Goal: Information Seeking & Learning: Learn about a topic

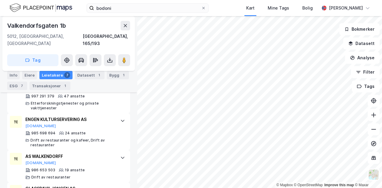
scroll to position [174, 0]
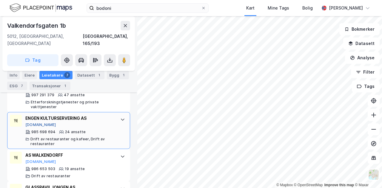
click at [30, 123] on button "[DOMAIN_NAME]" at bounding box center [40, 125] width 31 height 5
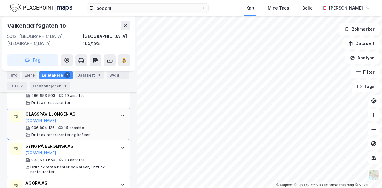
scroll to position [247, 0]
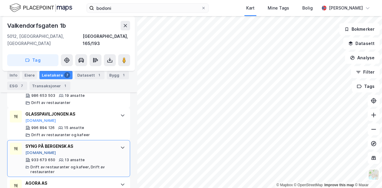
click at [33, 151] on button "[DOMAIN_NAME]" at bounding box center [40, 153] width 31 height 5
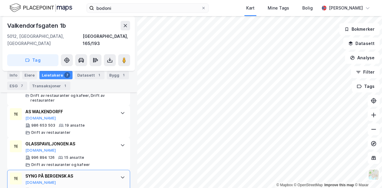
scroll to position [218, 0]
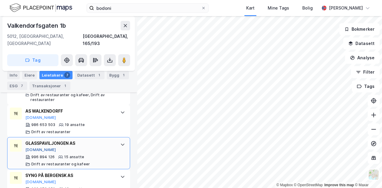
click at [36, 148] on button "[DOMAIN_NAME]" at bounding box center [40, 150] width 31 height 5
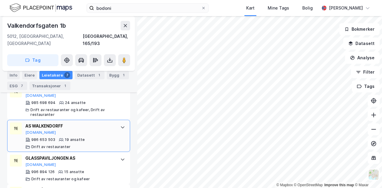
scroll to position [202, 0]
click at [34, 131] on button "[DOMAIN_NAME]" at bounding box center [40, 133] width 31 height 5
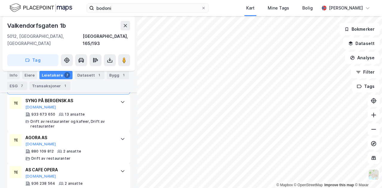
scroll to position [298, 0]
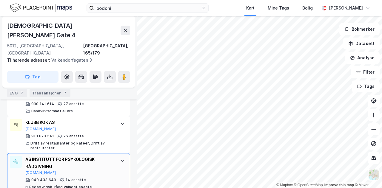
scroll to position [253, 0]
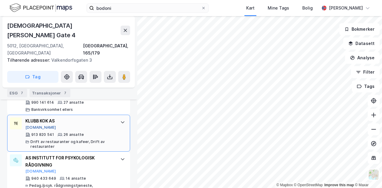
click at [33, 125] on button "[DOMAIN_NAME]" at bounding box center [40, 127] width 31 height 5
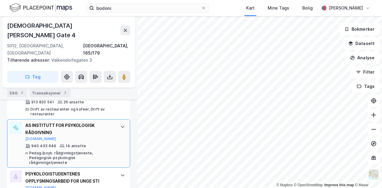
scroll to position [283, 0]
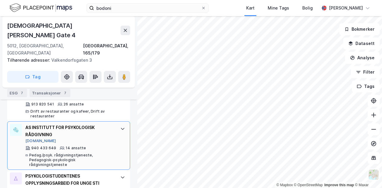
click at [36, 139] on button "[DOMAIN_NAME]" at bounding box center [40, 141] width 31 height 5
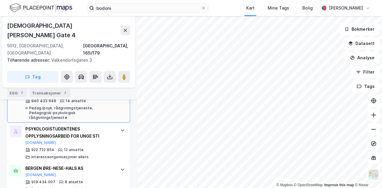
scroll to position [331, 0]
click at [37, 141] on button "[DOMAIN_NAME]" at bounding box center [40, 143] width 31 height 5
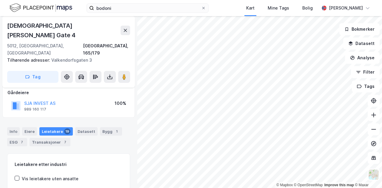
scroll to position [0, 0]
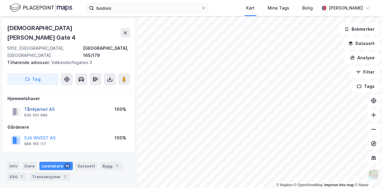
click at [0, 0] on button "Tårnhjørnet AS" at bounding box center [0, 0] width 0 height 0
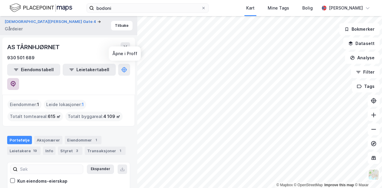
click at [19, 78] on button at bounding box center [13, 84] width 12 height 12
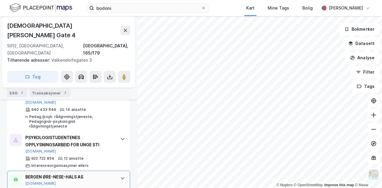
scroll to position [322, 0]
click at [32, 182] on button "[DOMAIN_NAME]" at bounding box center [40, 184] width 31 height 5
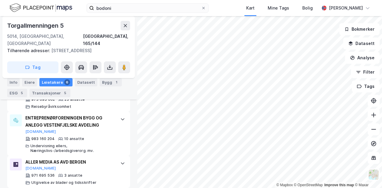
scroll to position [245, 0]
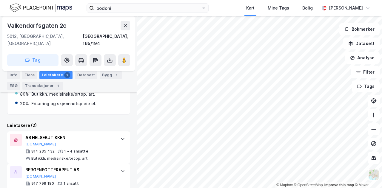
scroll to position [138, 0]
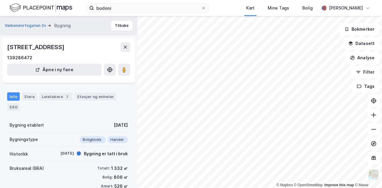
scroll to position [71, 0]
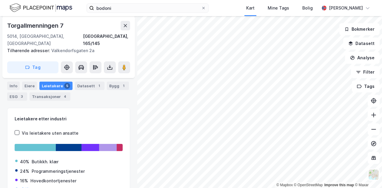
scroll to position [71, 0]
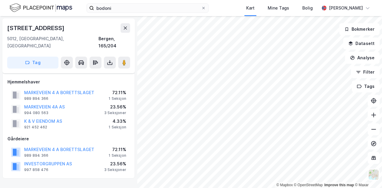
scroll to position [134, 0]
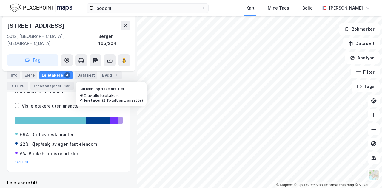
click at [110, 117] on div at bounding box center [113, 120] width 8 height 7
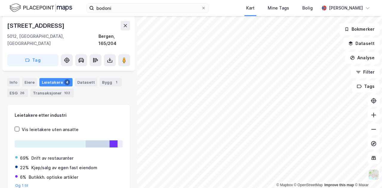
scroll to position [101, 0]
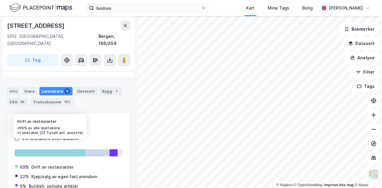
click at [57, 149] on div at bounding box center [50, 152] width 71 height 7
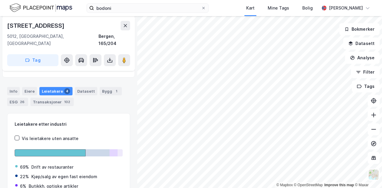
click at [56, 87] on div "Leietakere 4" at bounding box center [55, 91] width 33 height 8
click at [54, 98] on div "Transaksjoner 102" at bounding box center [51, 102] width 43 height 8
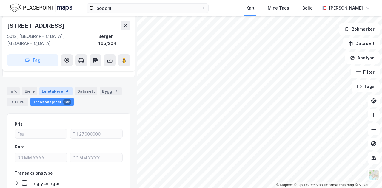
click at [57, 87] on div "Leietakere 4" at bounding box center [55, 91] width 33 height 8
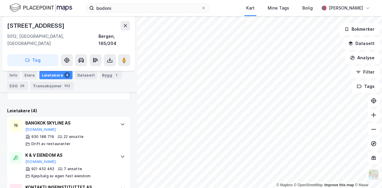
scroll to position [205, 0]
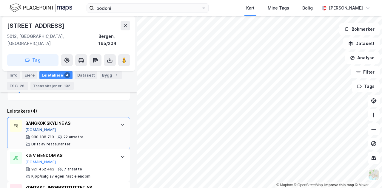
click at [34, 128] on button "[DOMAIN_NAME]" at bounding box center [40, 130] width 31 height 5
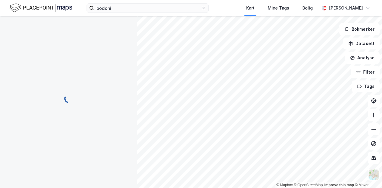
scroll to position [0, 0]
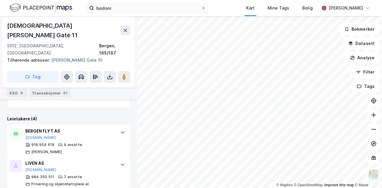
scroll to position [193, 0]
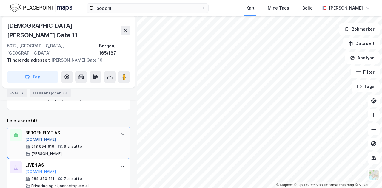
click at [33, 137] on button "[DOMAIN_NAME]" at bounding box center [40, 139] width 31 height 5
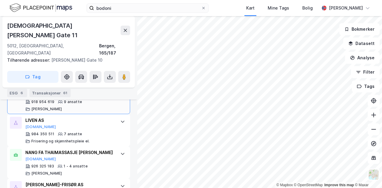
scroll to position [237, 0]
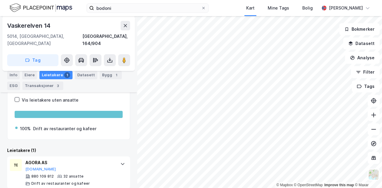
scroll to position [96, 0]
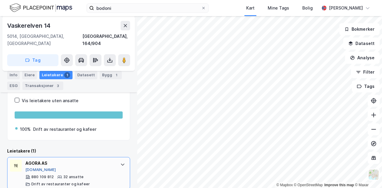
click at [39, 168] on button "[DOMAIN_NAME]" at bounding box center [40, 170] width 31 height 5
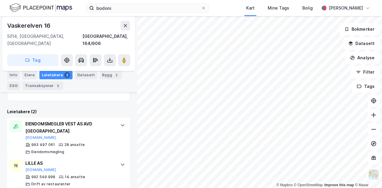
scroll to position [144, 0]
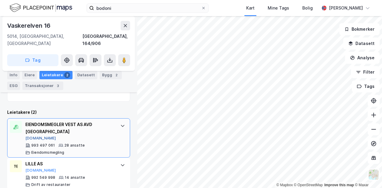
click at [38, 136] on button "[DOMAIN_NAME]" at bounding box center [40, 138] width 31 height 5
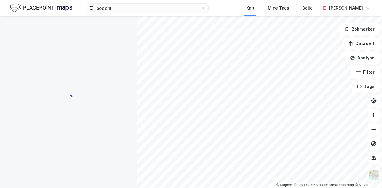
scroll to position [0, 0]
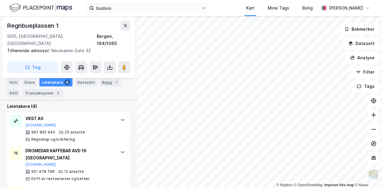
scroll to position [174, 0]
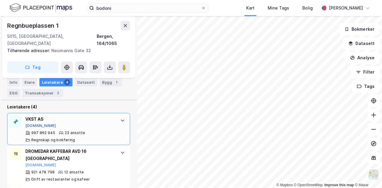
click at [36, 124] on button "[DOMAIN_NAME]" at bounding box center [40, 126] width 31 height 5
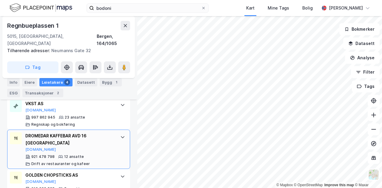
scroll to position [189, 0]
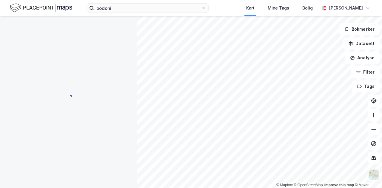
scroll to position [76, 0]
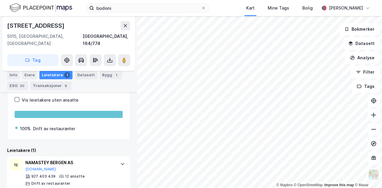
scroll to position [96, 0]
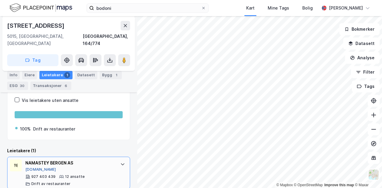
click at [35, 167] on button "[DOMAIN_NAME]" at bounding box center [40, 169] width 31 height 5
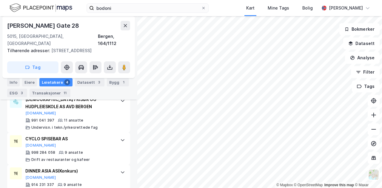
scroll to position [216, 0]
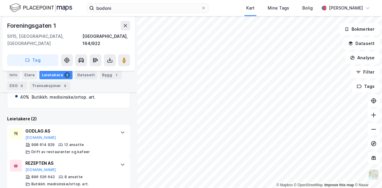
scroll to position [138, 0]
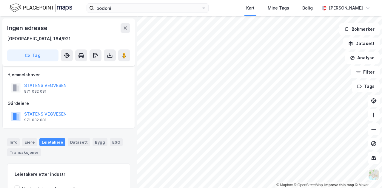
scroll to position [76, 0]
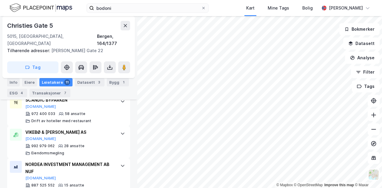
scroll to position [227, 0]
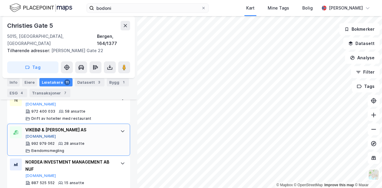
click at [36, 134] on button "[DOMAIN_NAME]" at bounding box center [40, 136] width 31 height 5
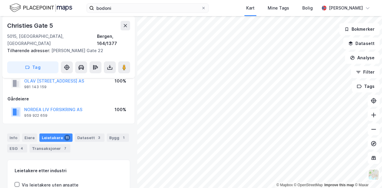
scroll to position [0, 0]
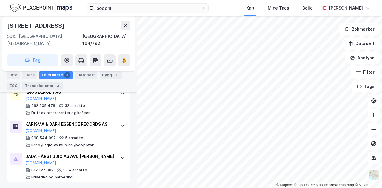
scroll to position [186, 0]
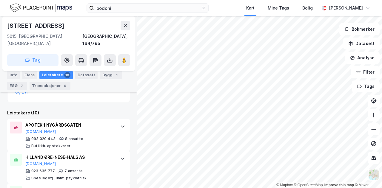
scroll to position [161, 0]
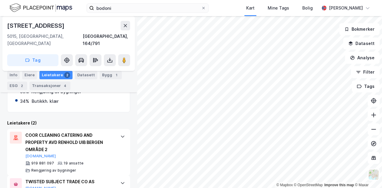
scroll to position [152, 0]
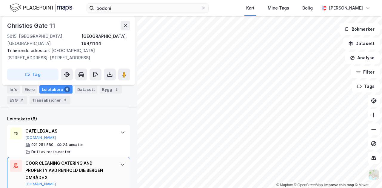
scroll to position [169, 0]
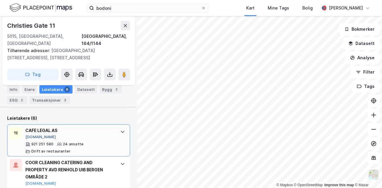
click at [34, 135] on button "[DOMAIN_NAME]" at bounding box center [40, 137] width 31 height 5
